Goal: Find specific page/section

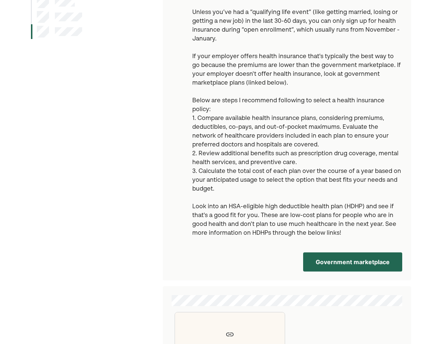
scroll to position [153, 0]
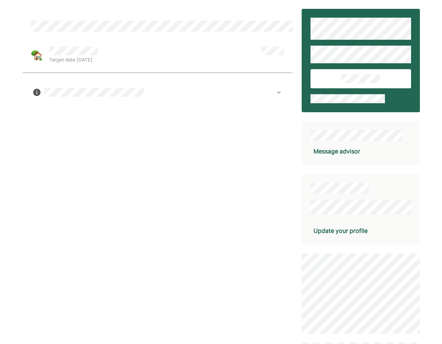
click at [285, 89] on div "Target date Jan 2026" at bounding box center [157, 60] width 271 height 103
click at [281, 89] on img at bounding box center [279, 92] width 6 height 6
